Goal: Find specific page/section: Find specific page/section

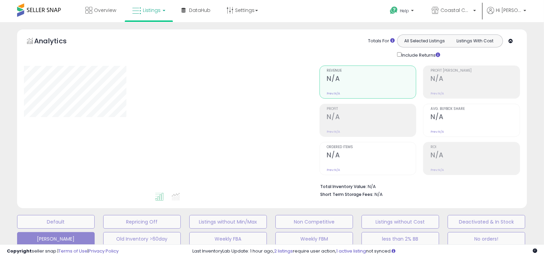
type input "**********"
select select "**"
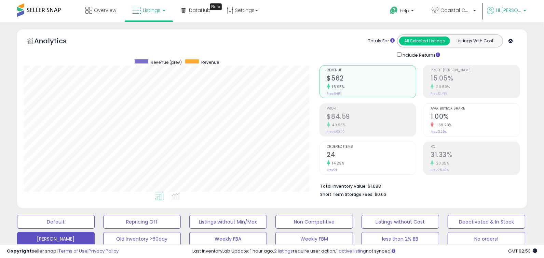
click at [523, 10] on p "Hi [PERSON_NAME]" at bounding box center [506, 11] width 39 height 9
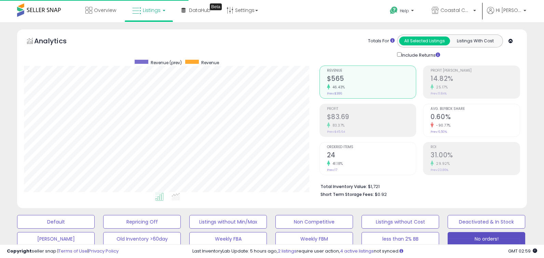
select select "**"
